Goal: Information Seeking & Learning: Learn about a topic

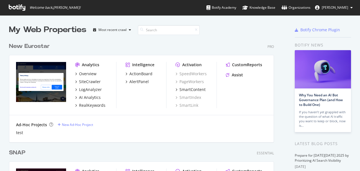
scroll to position [168, 355]
click at [38, 47] on div "New Eurostar" at bounding box center [29, 46] width 41 height 8
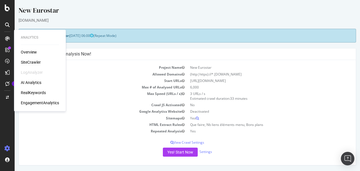
click at [35, 62] on div "SiteCrawler" at bounding box center [31, 62] width 20 height 6
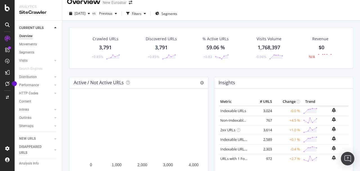
scroll to position [19, 0]
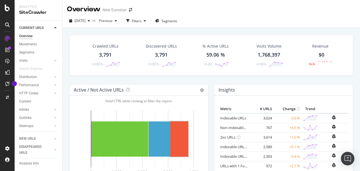
click at [171, 134] on rect "A chart." at bounding box center [179, 138] width 18 height 35
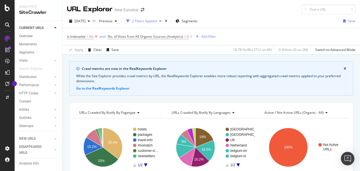
click at [96, 38] on icon at bounding box center [96, 37] width 5 height 6
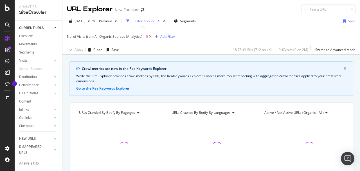
click at [149, 36] on icon at bounding box center [150, 37] width 5 height 6
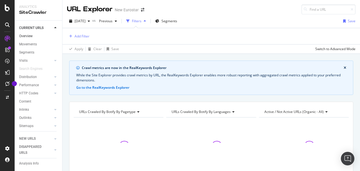
click at [39, 35] on link "Overview" at bounding box center [38, 36] width 39 height 6
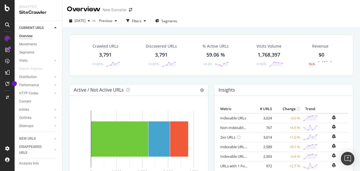
drag, startPoint x: 33, startPoint y: 44, endPoint x: 23, endPoint y: 160, distance: 116.2
click at [33, 44] on div "Movements" at bounding box center [28, 44] width 18 height 6
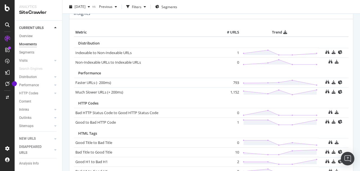
scroll to position [244, 0]
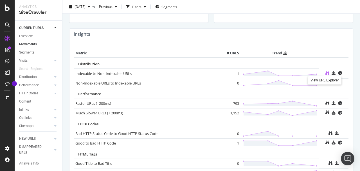
click at [326, 71] on icon at bounding box center [328, 73] width 4 height 4
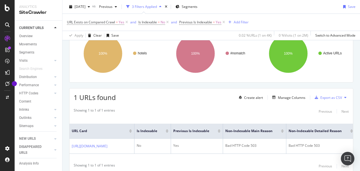
scroll to position [113, 0]
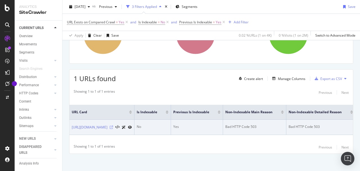
click at [113, 126] on icon at bounding box center [111, 127] width 3 height 3
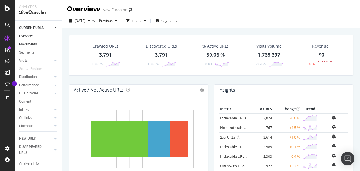
click at [46, 44] on link "Movements" at bounding box center [38, 44] width 39 height 6
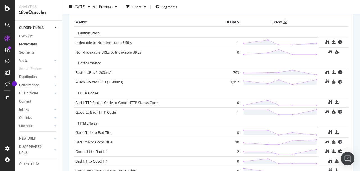
scroll to position [281, 0]
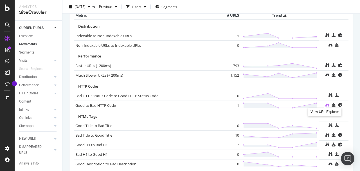
click at [326, 103] on icon at bounding box center [328, 105] width 4 height 4
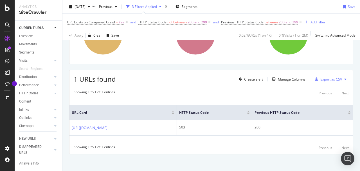
scroll to position [113, 0]
click at [28, 36] on div "Overview" at bounding box center [26, 36] width 14 height 6
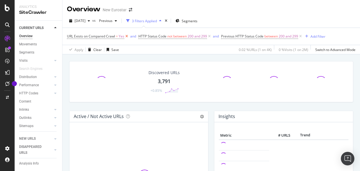
click at [127, 35] on icon at bounding box center [126, 36] width 5 height 6
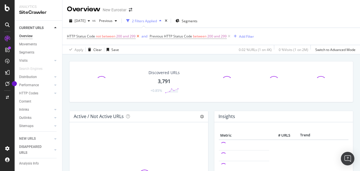
click at [139, 36] on icon at bounding box center [138, 36] width 5 height 6
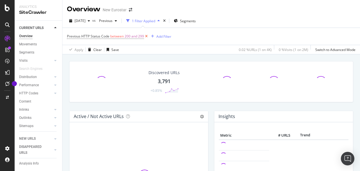
click at [147, 37] on icon at bounding box center [146, 36] width 5 height 6
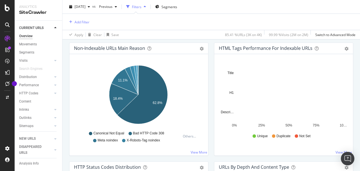
scroll to position [187, 0]
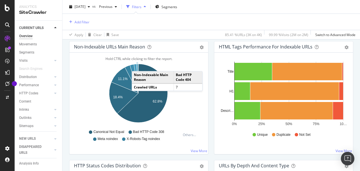
click at [137, 64] on icon "A chart." at bounding box center [138, 78] width 2 height 29
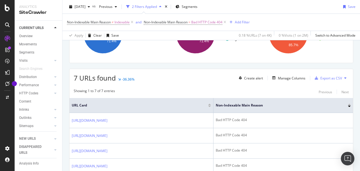
scroll to position [113, 0]
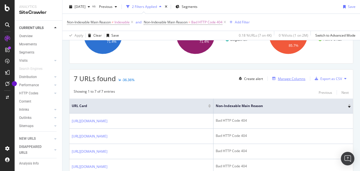
click at [278, 79] on div "Manage Columns" at bounding box center [292, 78] width 28 height 5
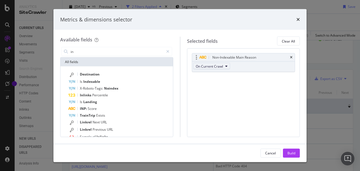
type input "i"
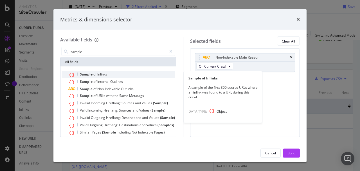
type input "sample"
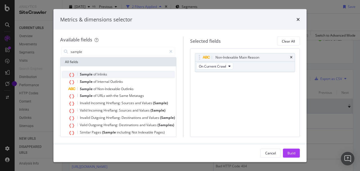
click at [95, 76] on span "of" at bounding box center [95, 74] width 4 height 5
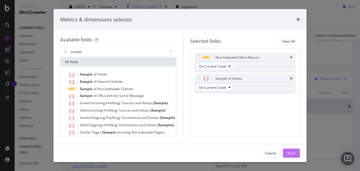
click at [294, 151] on div "Build" at bounding box center [292, 152] width 8 height 5
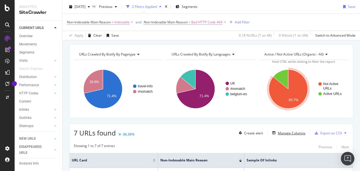
scroll to position [2, 0]
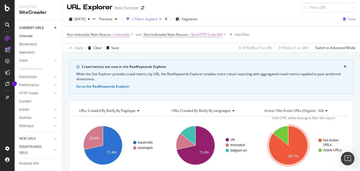
click at [33, 33] on link "Overview" at bounding box center [38, 36] width 39 height 6
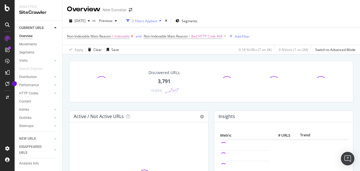
click at [133, 36] on icon at bounding box center [132, 36] width 5 height 6
click at [149, 36] on icon at bounding box center [148, 36] width 5 height 6
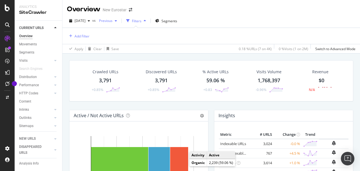
click at [113, 21] on span "Previous" at bounding box center [105, 20] width 16 height 5
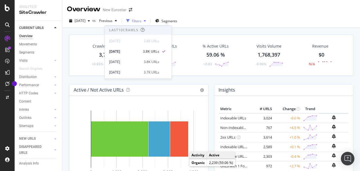
click at [142, 20] on div "Filters" at bounding box center [137, 21] width 10 height 5
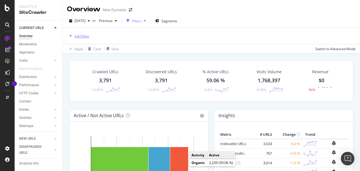
click at [84, 36] on div "Add Filter" at bounding box center [82, 36] width 15 height 5
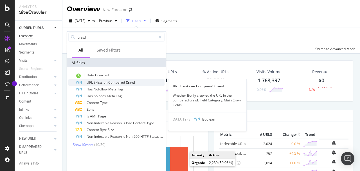
type input "crawl"
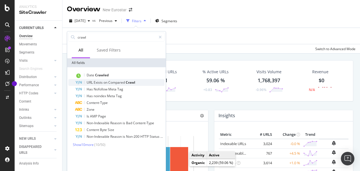
click at [119, 82] on span "Compared" at bounding box center [116, 82] width 17 height 5
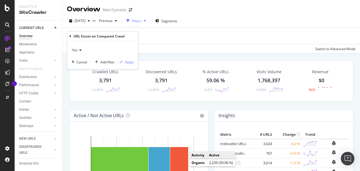
click at [76, 49] on span "Yes" at bounding box center [75, 50] width 6 height 5
click at [77, 66] on span "No" at bounding box center [77, 68] width 5 height 5
click at [129, 60] on div "Apply" at bounding box center [129, 61] width 9 height 5
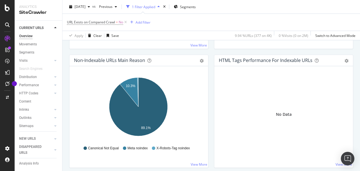
scroll to position [187, 0]
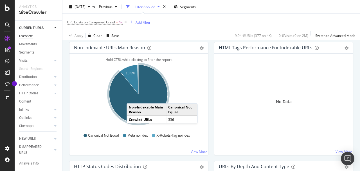
click at [132, 97] on icon "A chart." at bounding box center [138, 94] width 59 height 59
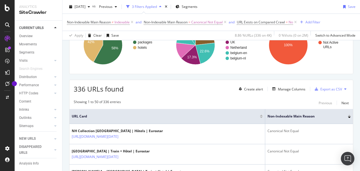
scroll to position [75, 0]
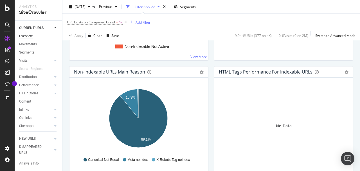
scroll to position [169, 0]
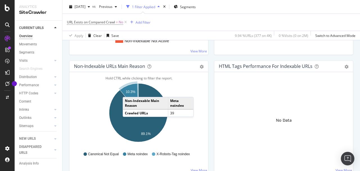
click at [128, 91] on text "10.3%" at bounding box center [131, 92] width 10 height 4
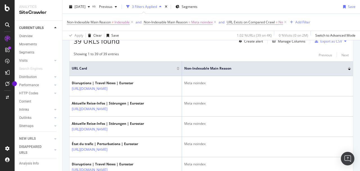
scroll to position [19, 0]
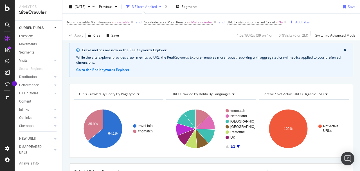
click at [32, 34] on div "Overview" at bounding box center [26, 36] width 14 height 6
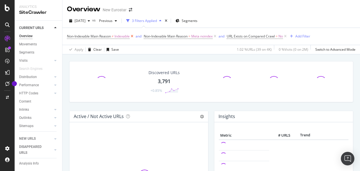
click at [132, 35] on icon at bounding box center [132, 36] width 5 height 6
click at [137, 36] on icon at bounding box center [138, 36] width 5 height 6
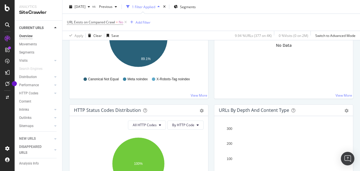
scroll to position [319, 0]
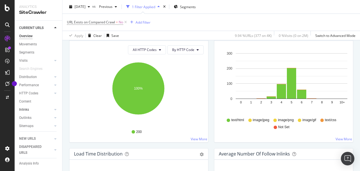
click at [30, 108] on link "Inlinks" at bounding box center [35, 110] width 33 height 6
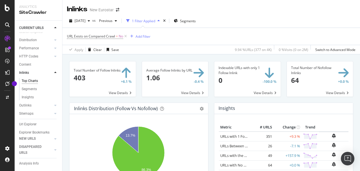
scroll to position [42, 0]
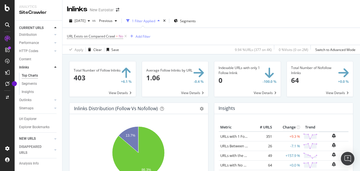
click at [37, 137] on link "NEW URLS" at bounding box center [35, 139] width 33 height 6
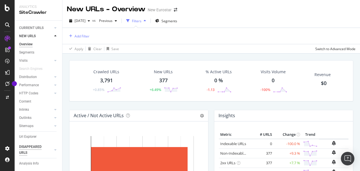
click at [29, 151] on div "DISAPPEARED URLS" at bounding box center [33, 150] width 28 height 12
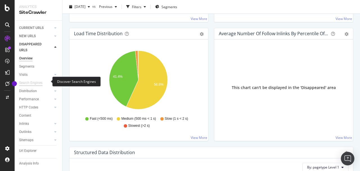
scroll to position [6, 0]
